Goal: Communication & Community: Answer question/provide support

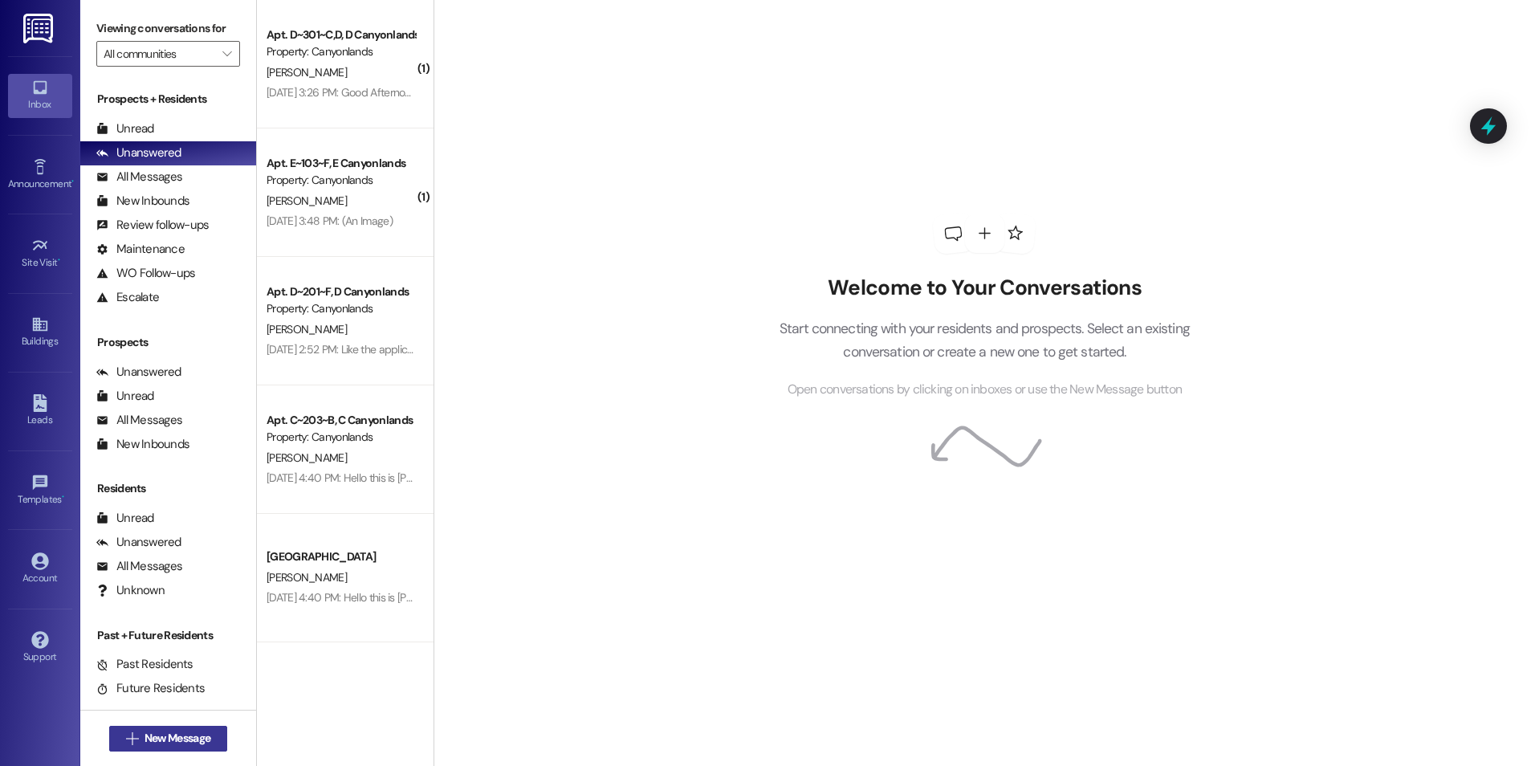
click at [145, 739] on span "New Message" at bounding box center [177, 738] width 66 height 17
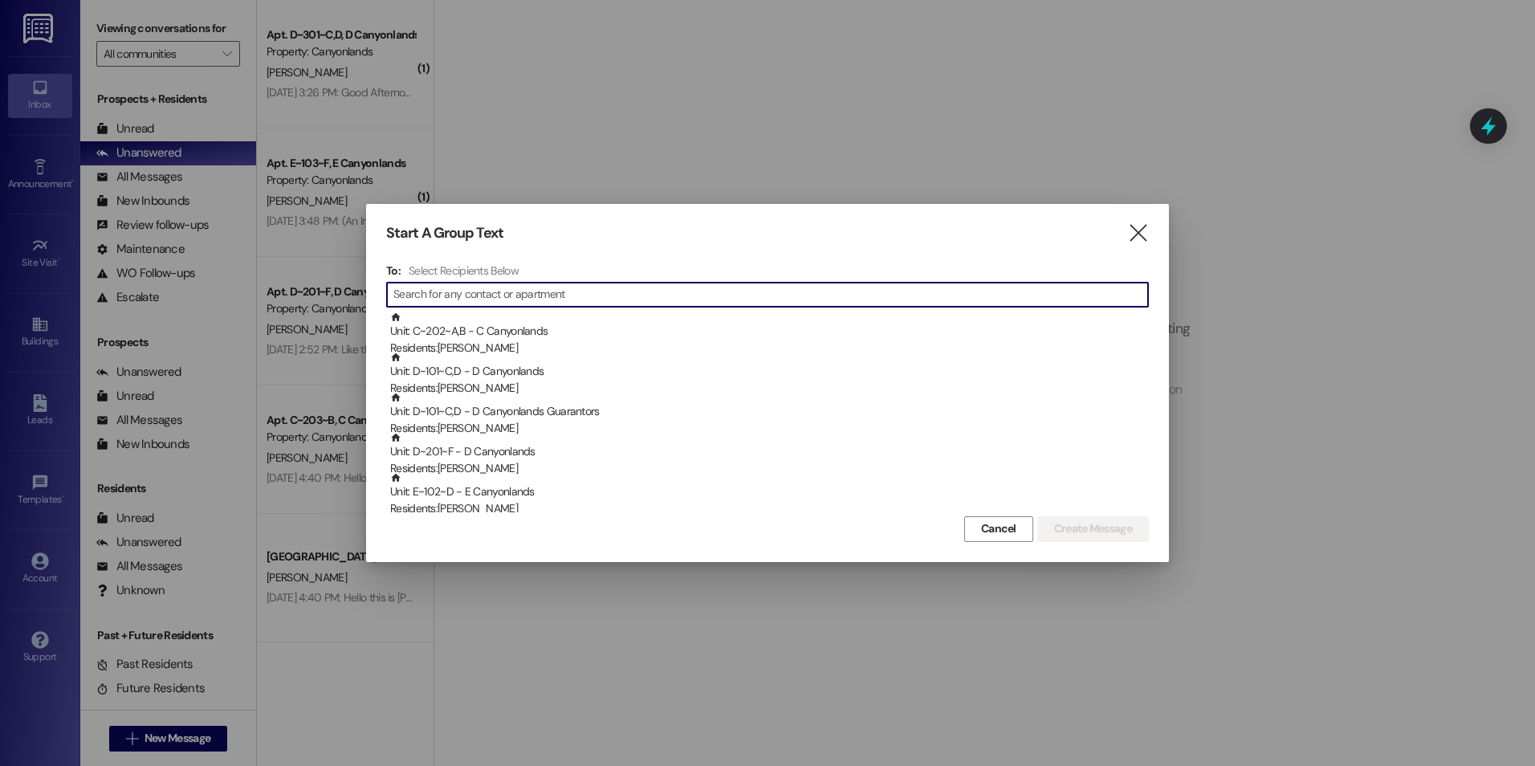
click at [481, 291] on input at bounding box center [770, 294] width 754 height 22
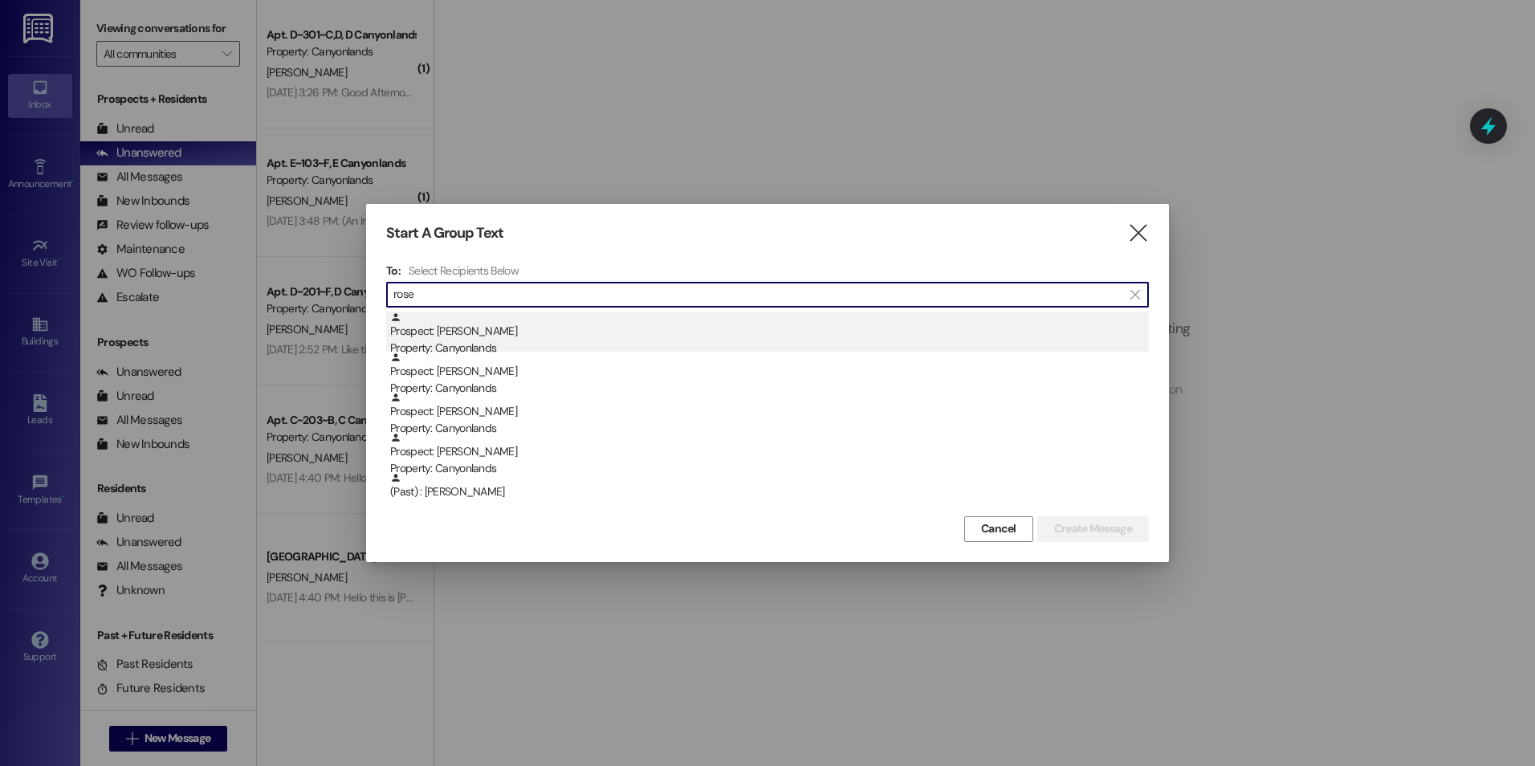
type input "rose"
click at [469, 346] on div "Property: Canyonlands" at bounding box center [769, 348] width 758 height 17
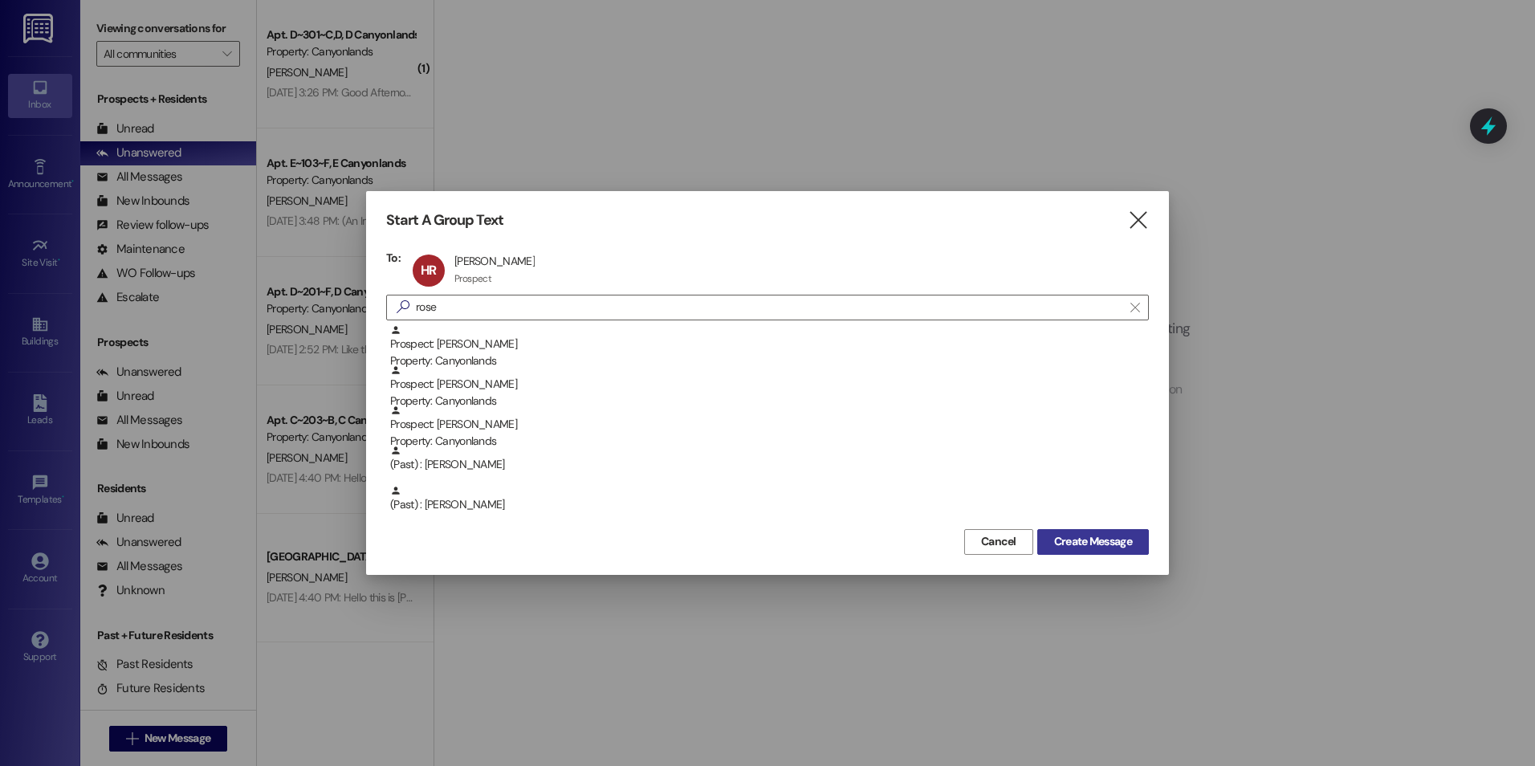
click at [1072, 543] on span "Create Message" at bounding box center [1093, 541] width 78 height 17
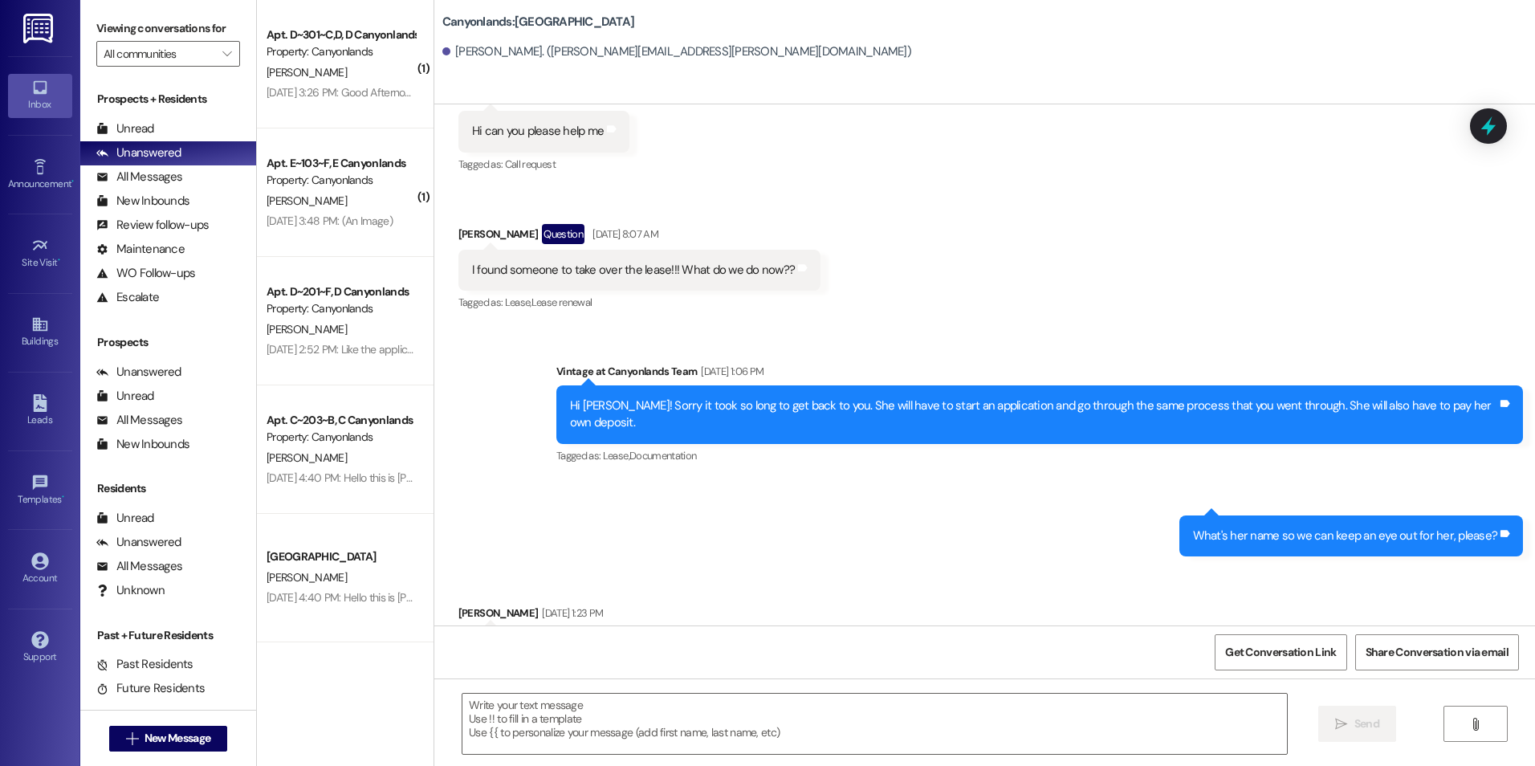
scroll to position [3287, 0]
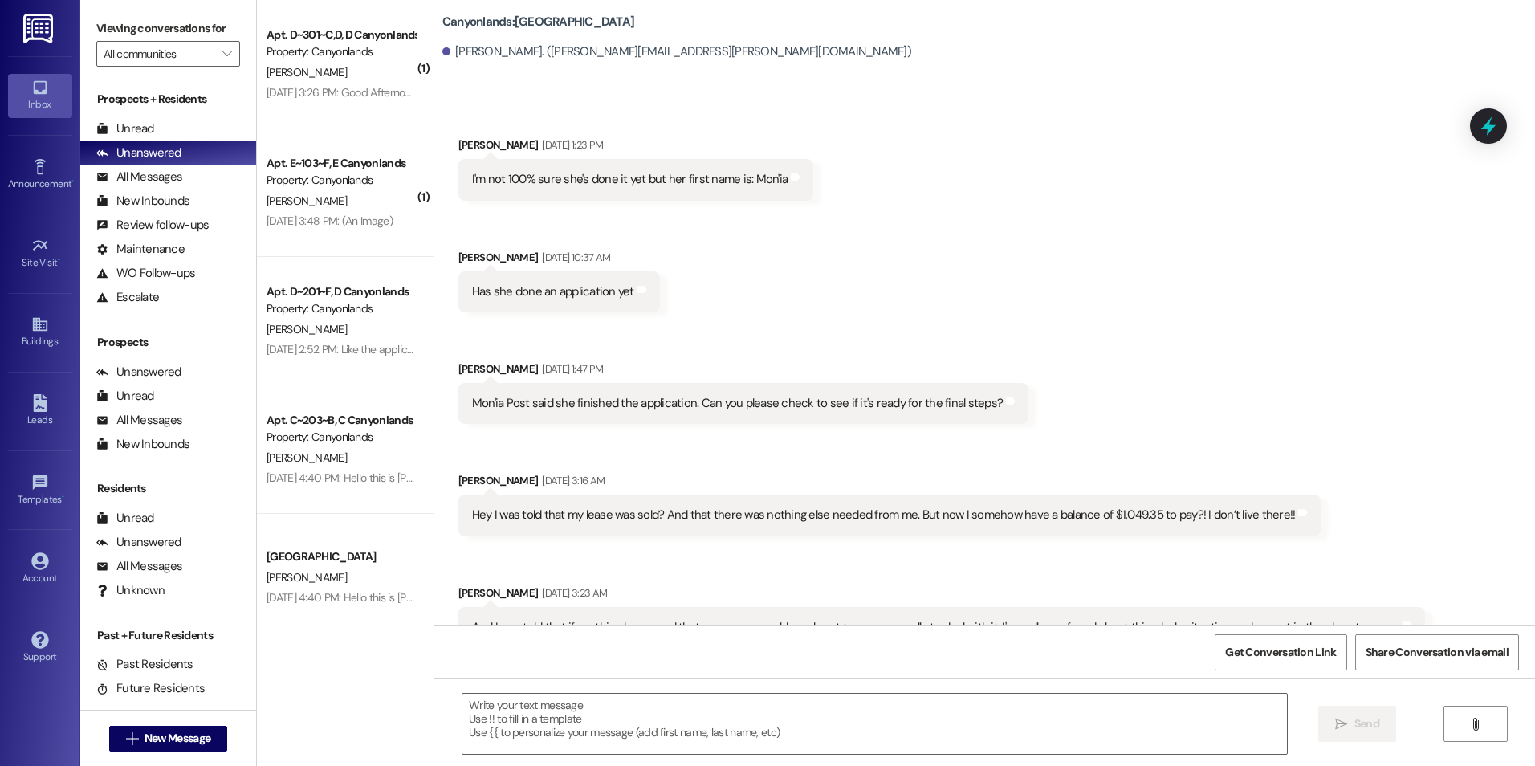
click at [735, 222] on div "Received via SMS [PERSON_NAME] [DATE] 1:23 PM I'm not 100% sure she's done it y…" at bounding box center [984, 388] width 1100 height 576
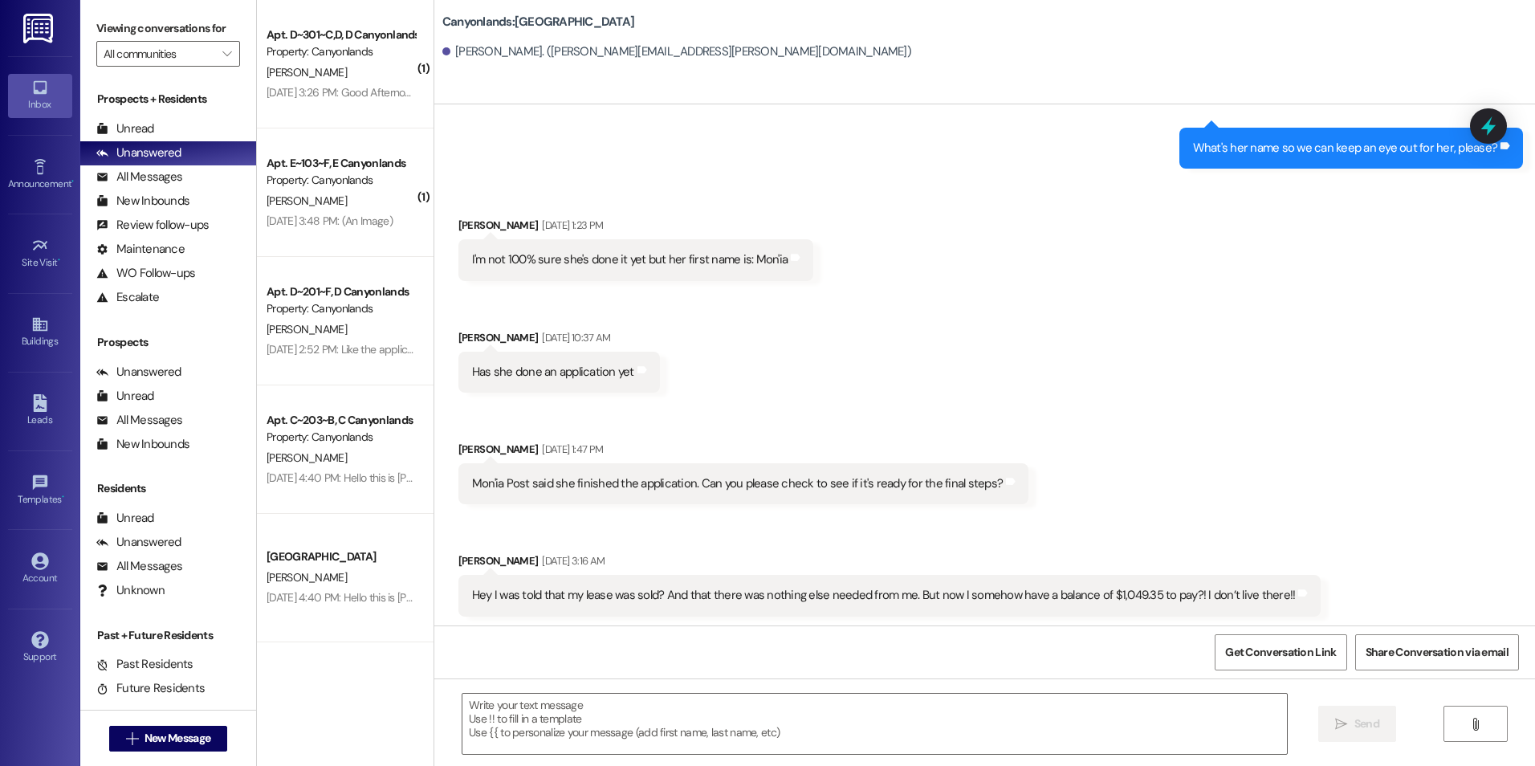
click at [754, 257] on div "Received via SMS [PERSON_NAME] [DATE] 1:23 PM I'm not 100% sure she's done it y…" at bounding box center [984, 469] width 1100 height 576
click at [819, 116] on div "Sent via SMS Vintage at Canyonlands Team [DATE] 1:06 PM Hi [PERSON_NAME]! Sorry…" at bounding box center [984, 60] width 1100 height 242
drag, startPoint x: 918, startPoint y: 118, endPoint x: 941, endPoint y: 172, distance: 58.6
click at [924, 121] on div "Sent via SMS Vintage at Canyonlands Team [DATE] 1:06 PM Hi [PERSON_NAME]! Sorry…" at bounding box center [984, 60] width 1100 height 242
click at [942, 181] on div "Received via SMS [PERSON_NAME] [DATE] 1:23 PM I'm not 100% sure she's done it y…" at bounding box center [984, 469] width 1100 height 576
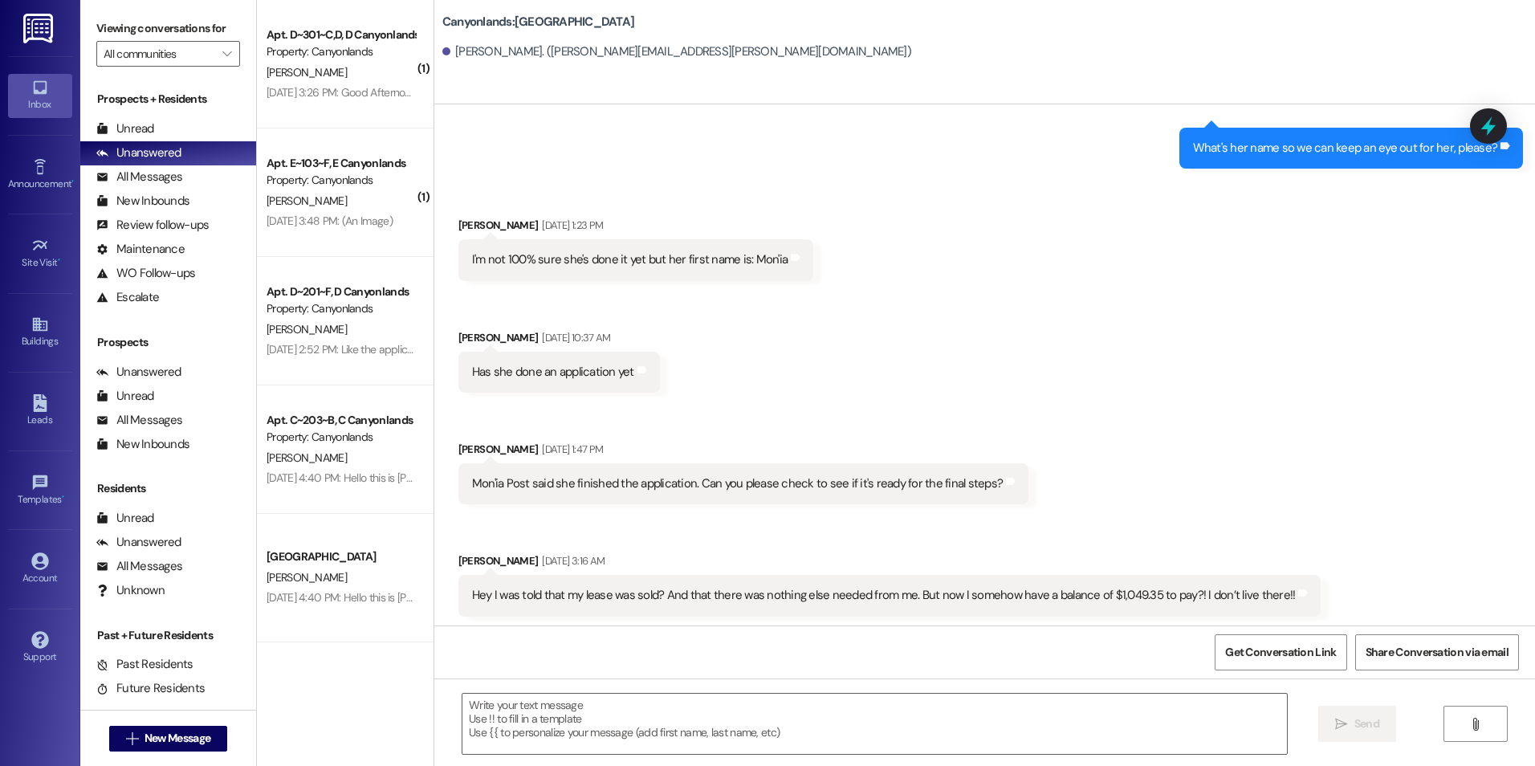
click at [966, 348] on div "Received via SMS [PERSON_NAME] [DATE] 1:23 PM I'm not 100% sure she's done it y…" at bounding box center [984, 469] width 1100 height 576
click at [977, 480] on div "Received via SMS [PERSON_NAME] [DATE] 1:23 PM I'm not 100% sure she's done it y…" at bounding box center [984, 469] width 1100 height 576
click at [926, 588] on div "Received via SMS [PERSON_NAME] [DATE] 1:23 PM I'm not 100% sure she's done it y…" at bounding box center [984, 469] width 1100 height 576
click at [876, 480] on div "Received via SMS [PERSON_NAME] [DATE] 1:23 PM I'm not 100% sure she's done it y…" at bounding box center [984, 469] width 1100 height 576
click at [886, 482] on div "Received via SMS [PERSON_NAME] [DATE] 1:23 PM I'm not 100% sure she's done it y…" at bounding box center [984, 469] width 1100 height 576
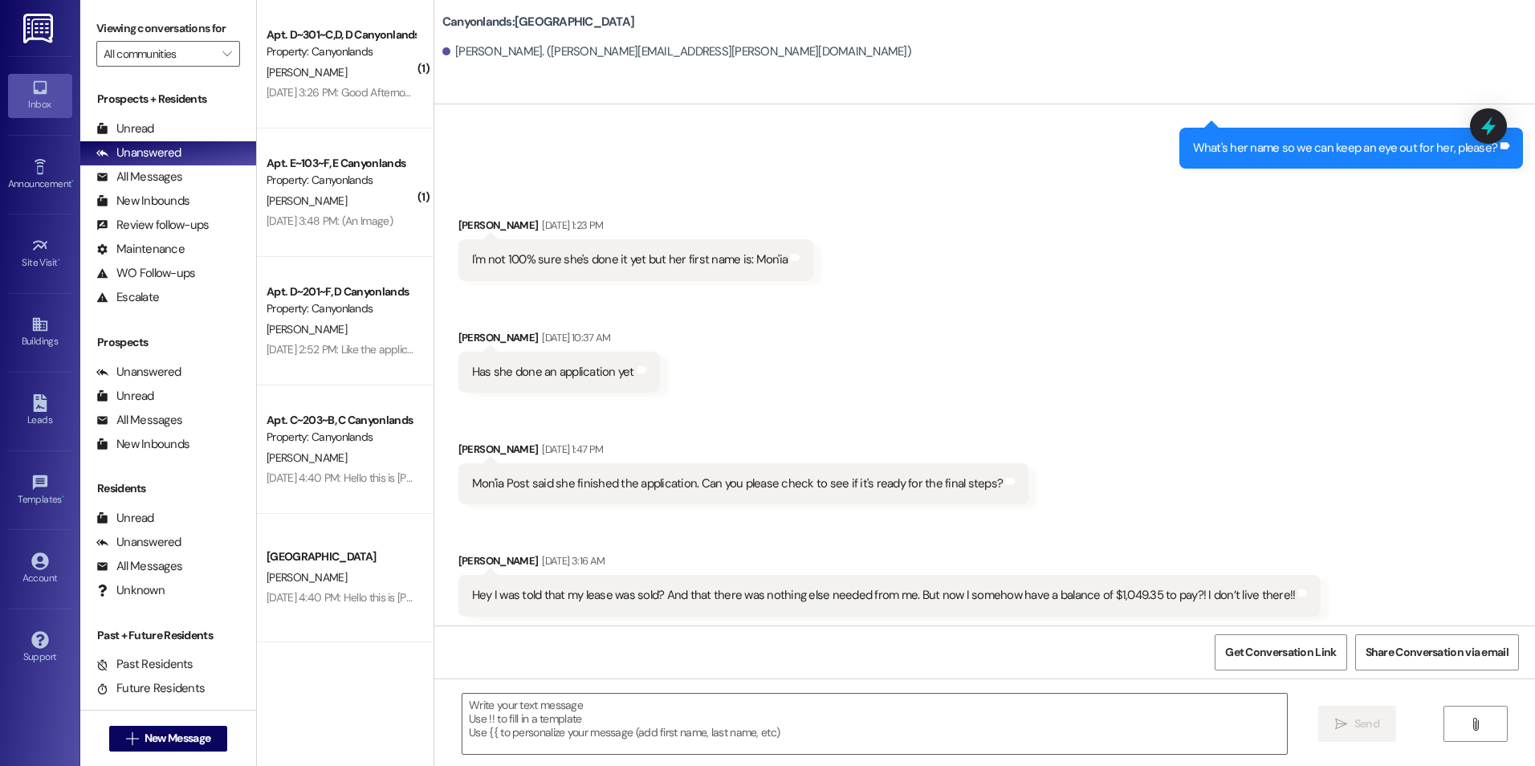
scroll to position [3287, 0]
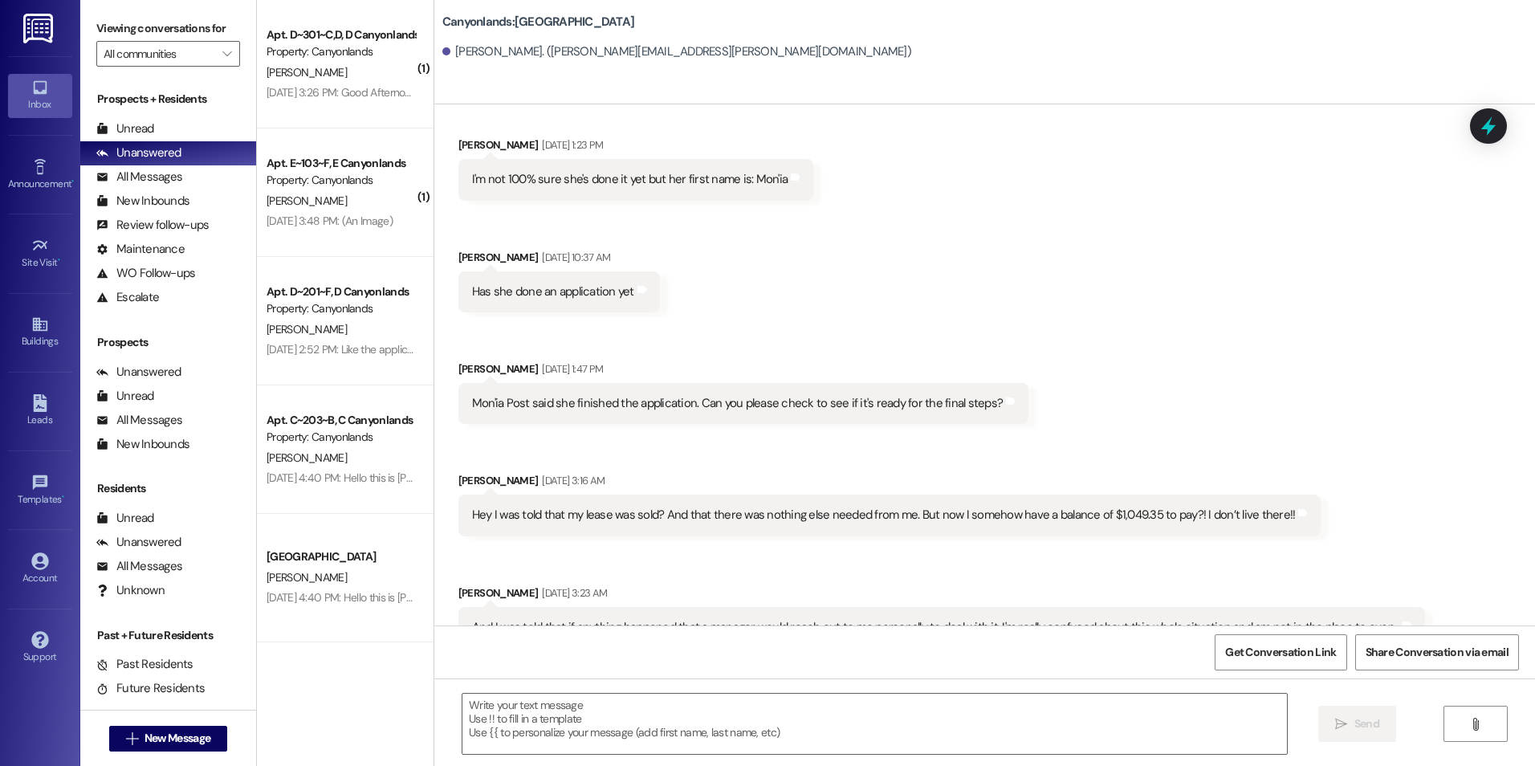
click at [890, 502] on div "Received via SMS [PERSON_NAME] [DATE] 1:23 PM I'm not 100% sure she's done it y…" at bounding box center [984, 388] width 1100 height 576
click at [905, 572] on div "Received via SMS [PERSON_NAME] [DATE] 3:23 AM And I was told that if anything h…" at bounding box center [941, 624] width 990 height 105
click at [902, 571] on div "Received via SMS [PERSON_NAME] [DATE] 3:23 AM And I was told that if anything h…" at bounding box center [941, 623] width 990 height 105
click at [894, 388] on div "Received via SMS [PERSON_NAME] [DATE] 1:23 PM I'm not 100% sure she's done it y…" at bounding box center [984, 388] width 1100 height 576
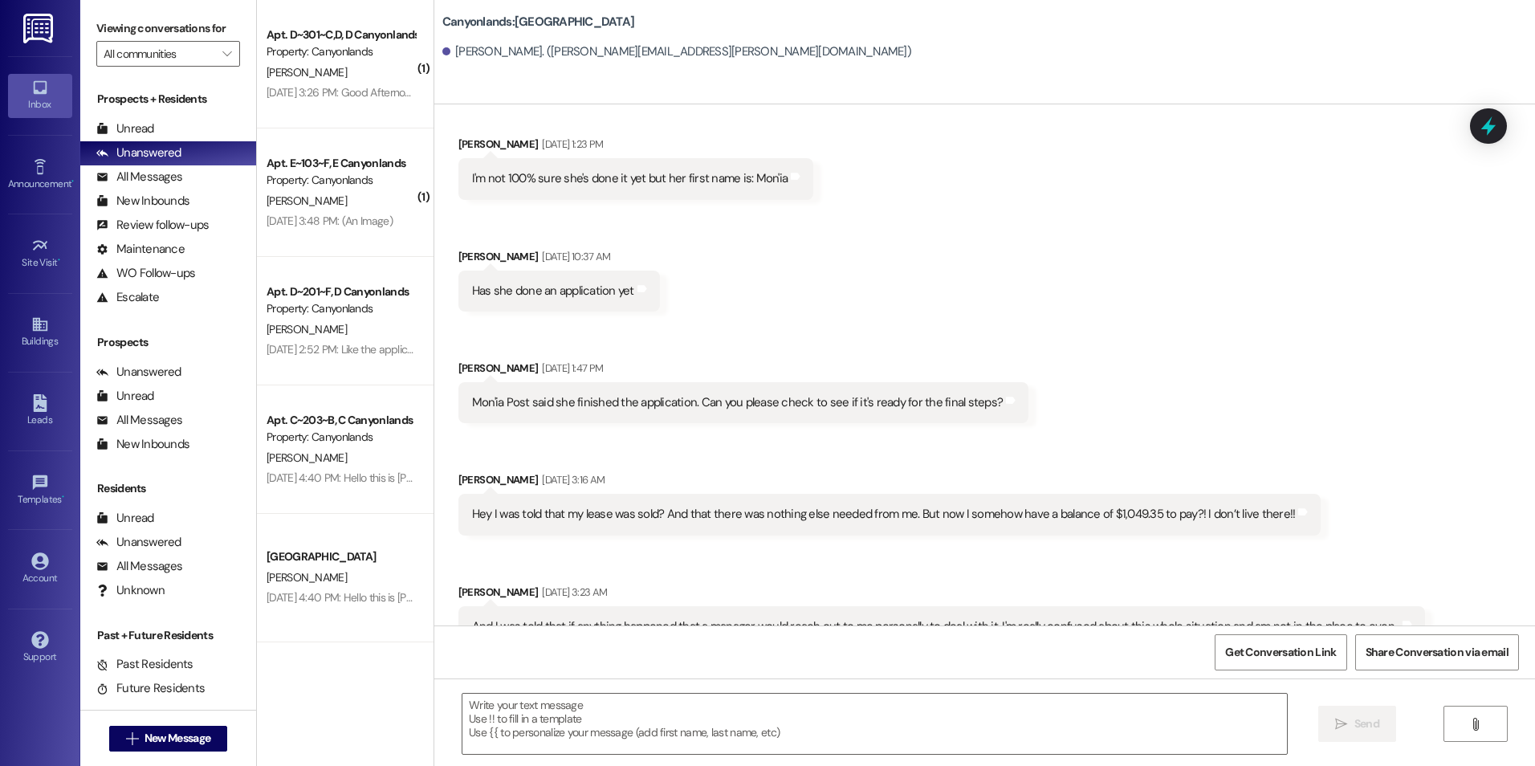
click at [852, 177] on div "Received via SMS [PERSON_NAME] [DATE] 1:23 PM I'm not 100% sure she's done it y…" at bounding box center [984, 388] width 1100 height 576
click at [971, 246] on div "Received via SMS [PERSON_NAME] [DATE] 1:23 PM I'm not 100% sure she's done it y…" at bounding box center [984, 388] width 1100 height 576
click at [822, 246] on div "Received via SMS [PERSON_NAME] [DATE] 1:23 PM I'm not 100% sure she's done it y…" at bounding box center [984, 388] width 1100 height 576
drag, startPoint x: 892, startPoint y: 414, endPoint x: 896, endPoint y: 340, distance: 73.9
click at [894, 459] on div "Received via SMS [PERSON_NAME] [DATE] 3:16 AM Hey I was told that my lease was …" at bounding box center [889, 502] width 887 height 87
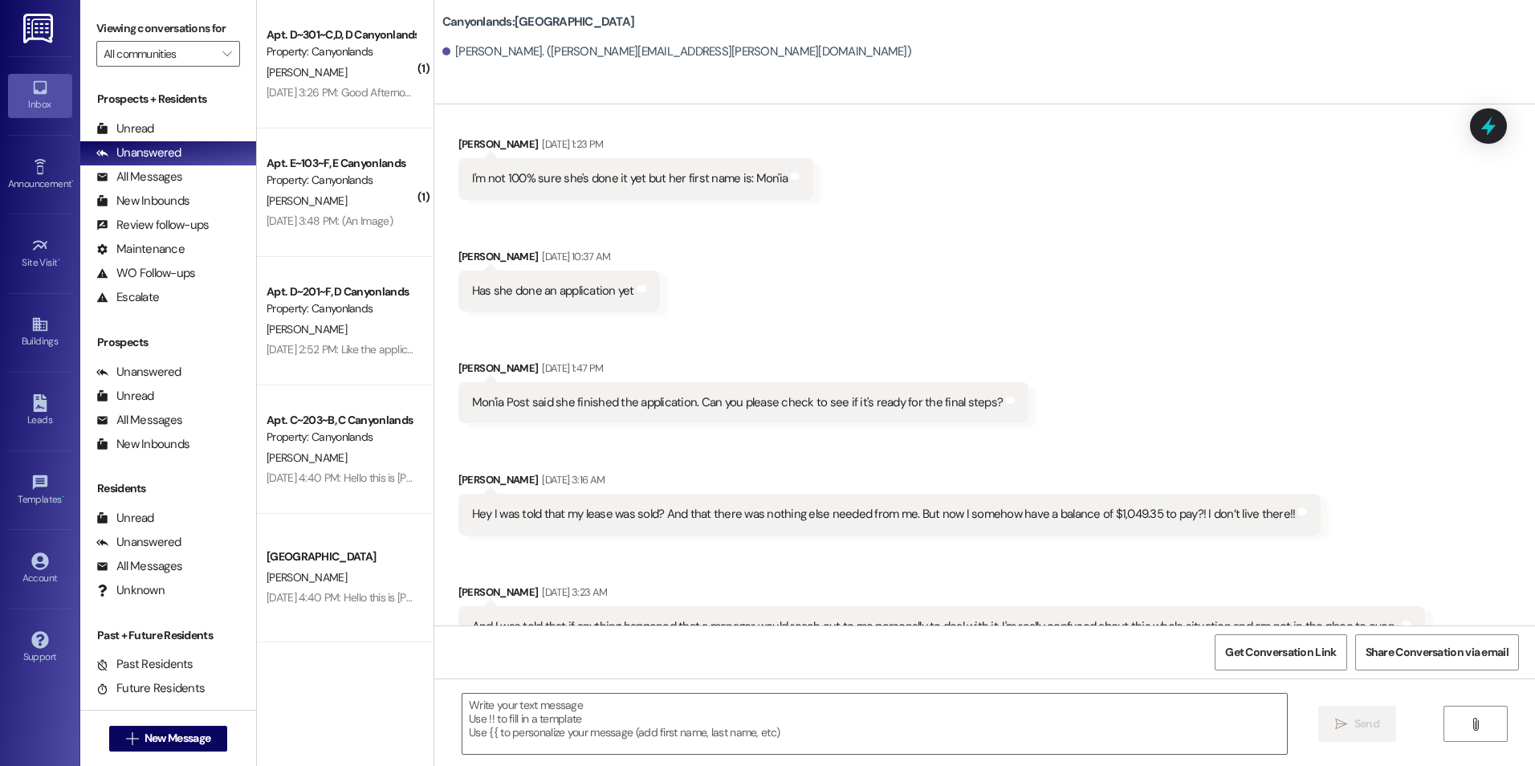
click at [889, 258] on div "Received via SMS [PERSON_NAME] [DATE] 1:23 PM I'm not 100% sure she's done it y…" at bounding box center [984, 388] width 1100 height 576
click at [316, 174] on div "Property: Canyonlands" at bounding box center [340, 180] width 148 height 17
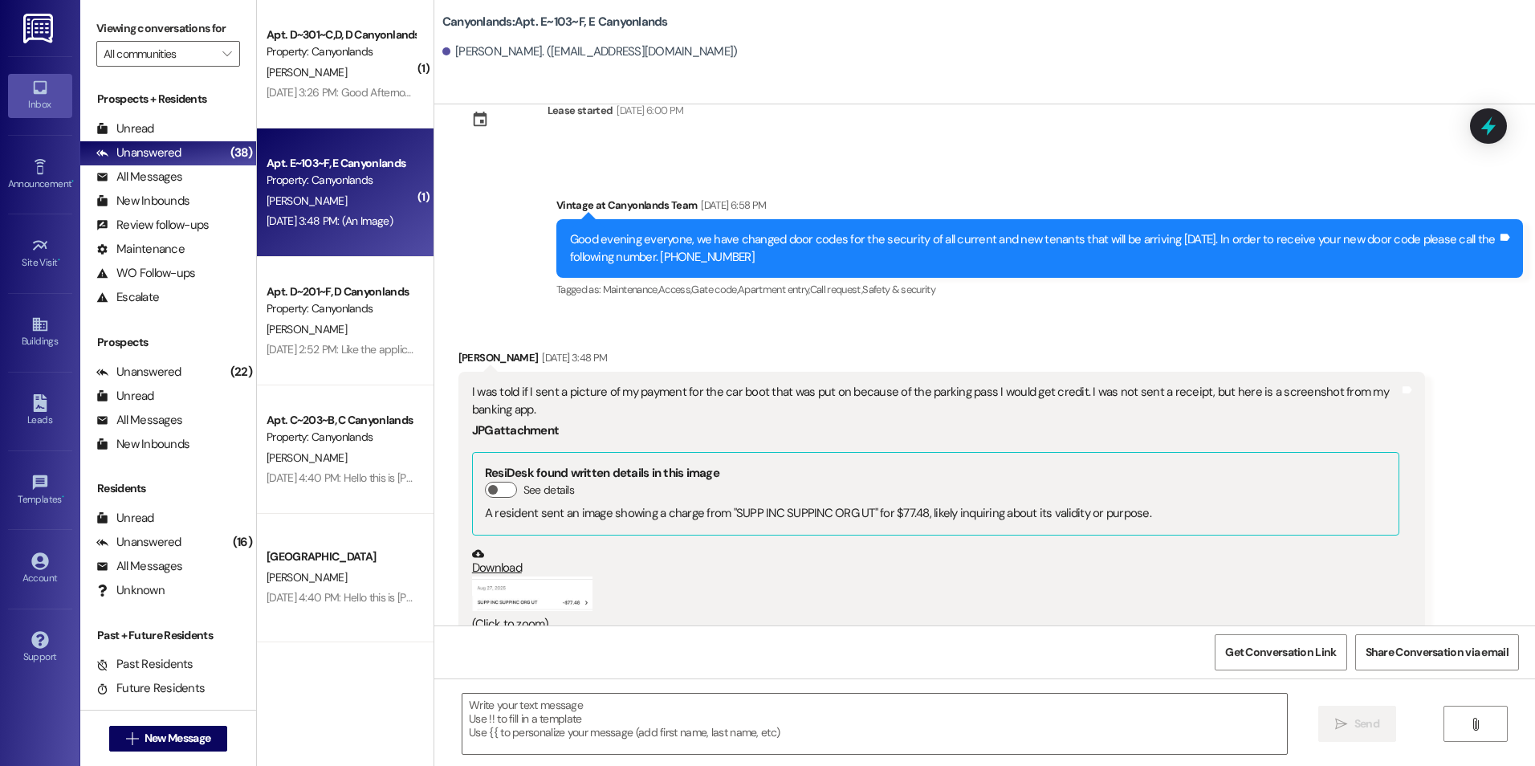
scroll to position [11563, 0]
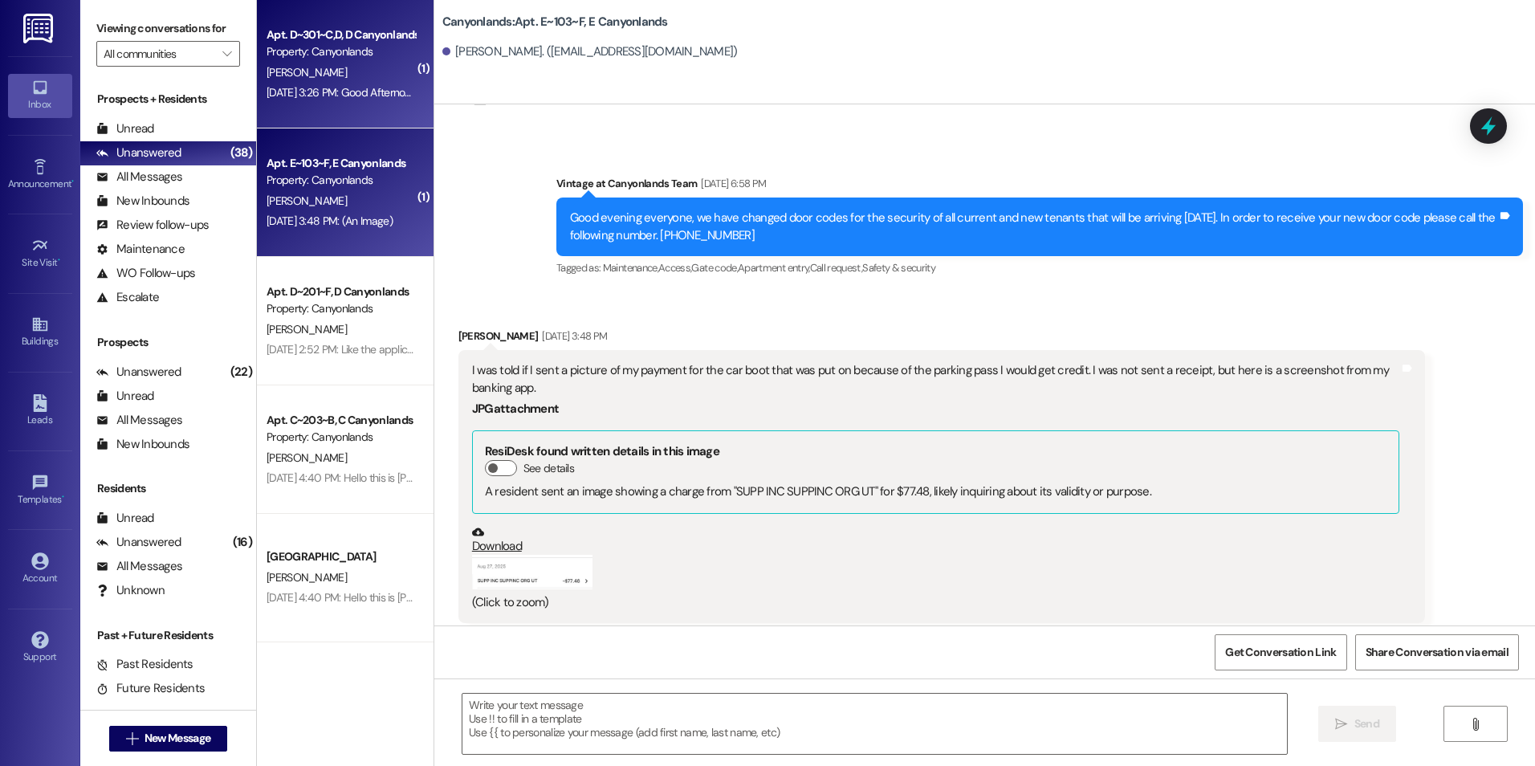
click at [329, 59] on div "Property: Canyonlands" at bounding box center [340, 51] width 148 height 17
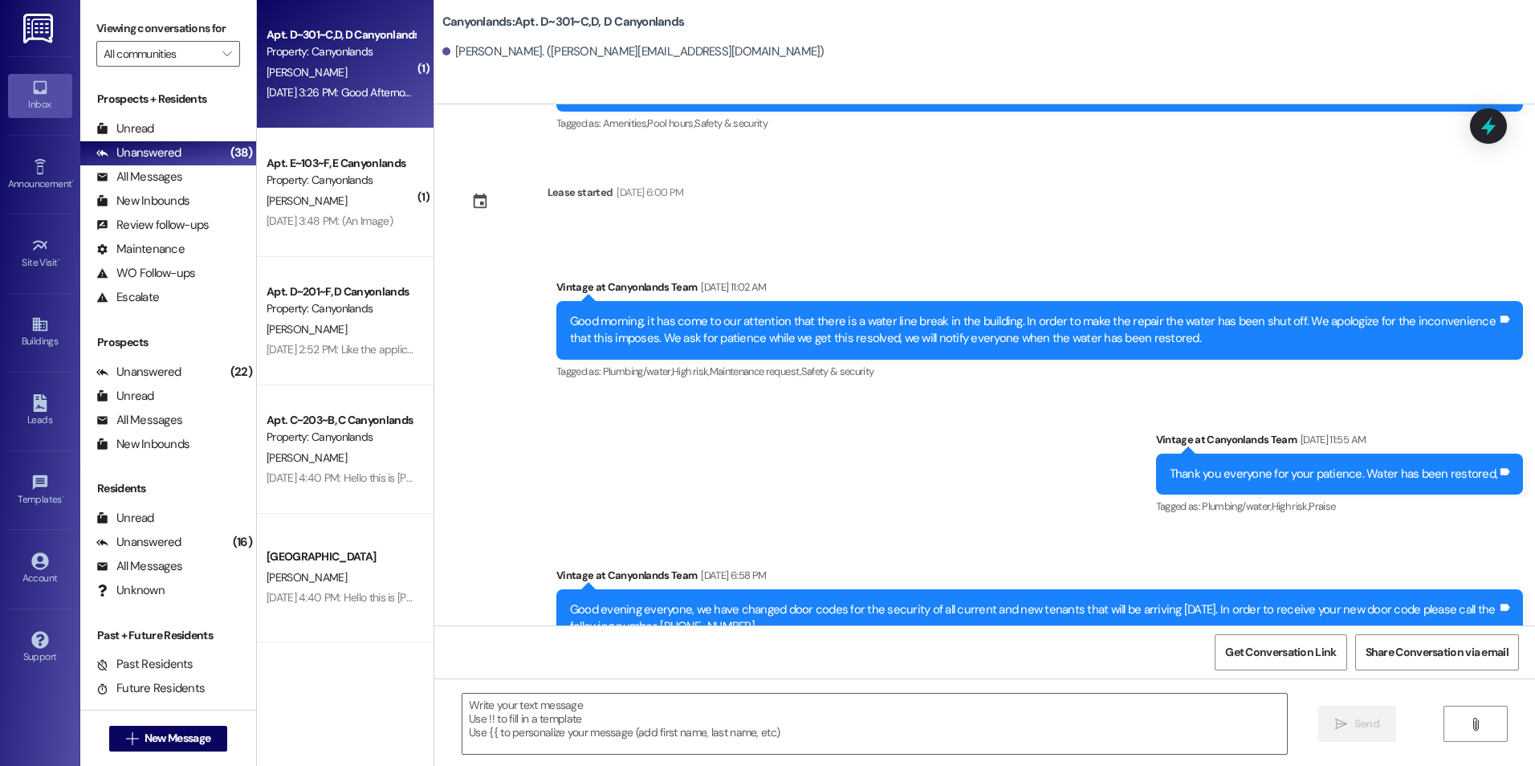
scroll to position [12276, 0]
